Goal: Transaction & Acquisition: Download file/media

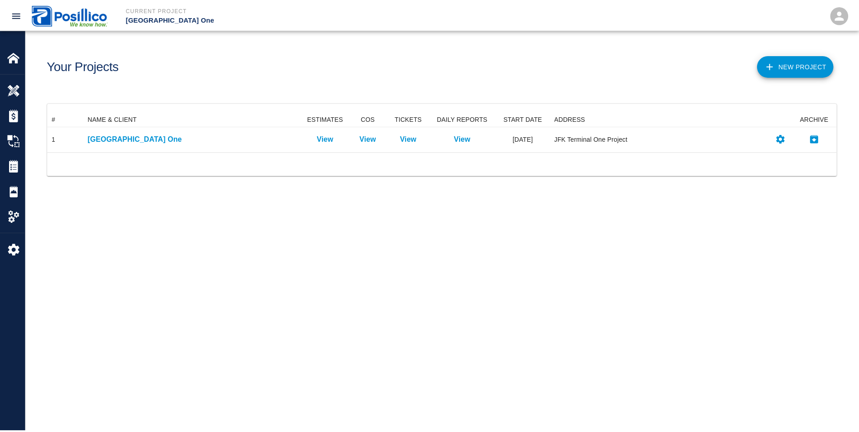
scroll to position [33, 789]
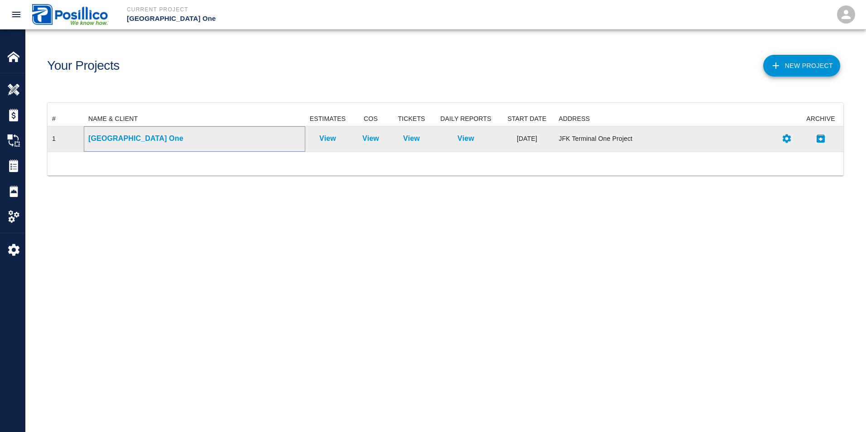
click at [108, 143] on p "[GEOGRAPHIC_DATA] One" at bounding box center [194, 138] width 212 height 11
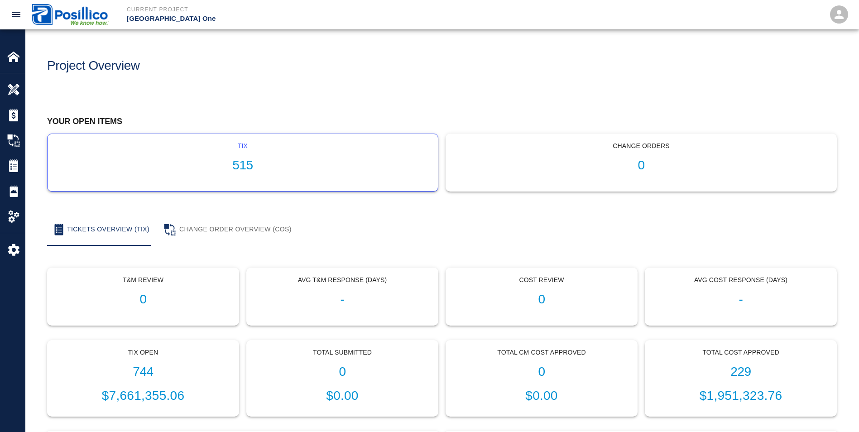
click at [275, 155] on div "tix 515" at bounding box center [243, 162] width 390 height 57
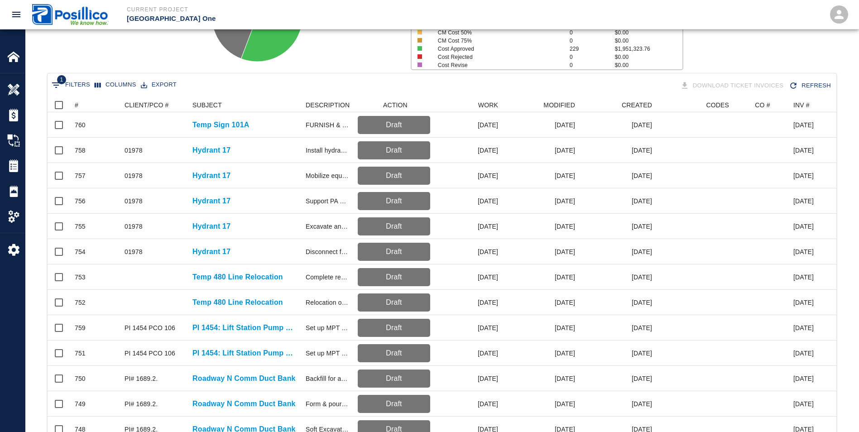
scroll to position [136, 0]
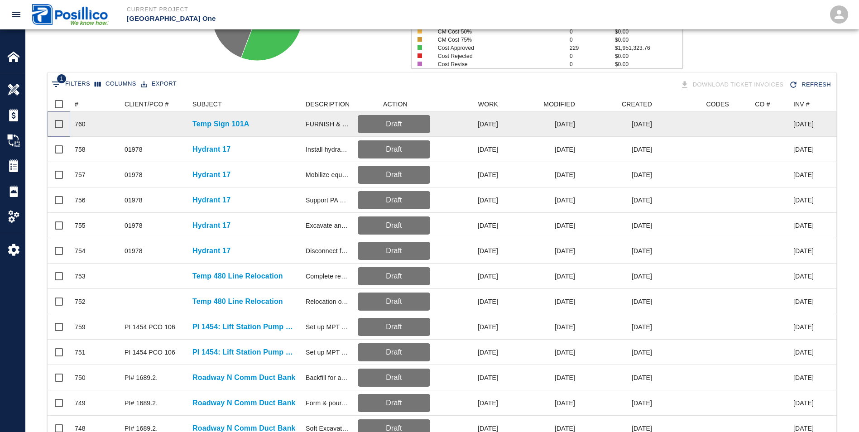
click at [57, 128] on input "Select row" at bounding box center [58, 124] width 19 height 19
checkbox input "true"
click at [717, 85] on button "Download Ticket Invoices" at bounding box center [732, 85] width 109 height 16
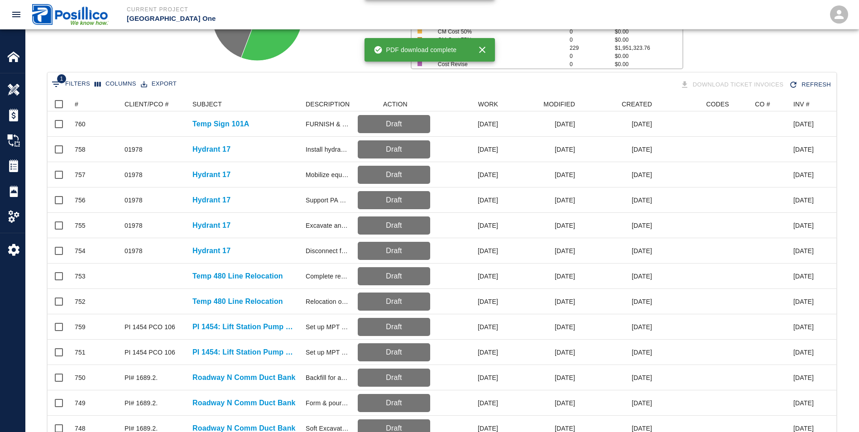
checkbox input "false"
